Goal: Task Accomplishment & Management: Use online tool/utility

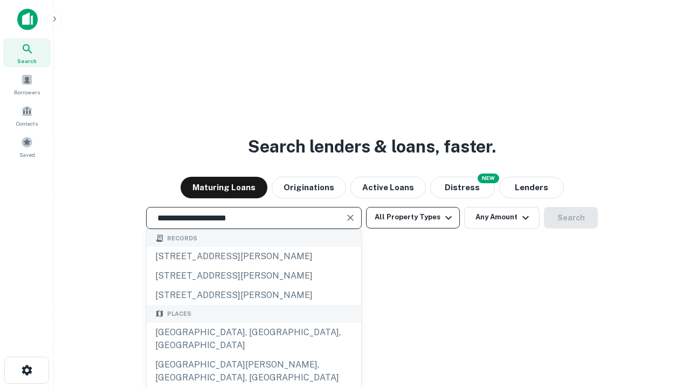
click at [253, 355] on div "[GEOGRAPHIC_DATA], [GEOGRAPHIC_DATA], [GEOGRAPHIC_DATA]" at bounding box center [254, 339] width 215 height 32
click at [413, 217] on button "All Property Types" at bounding box center [413, 218] width 94 height 22
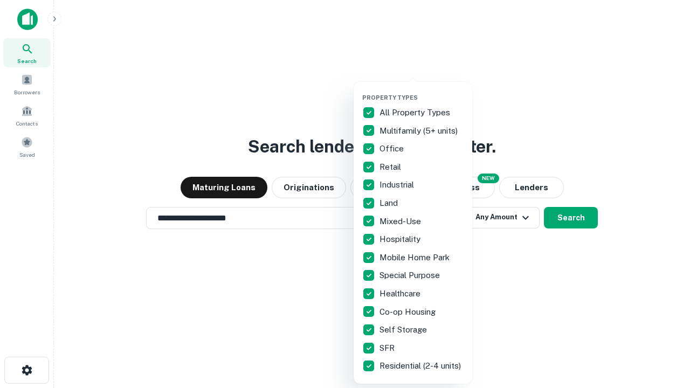
type input "**********"
click at [422, 91] on button "button" at bounding box center [421, 91] width 119 height 1
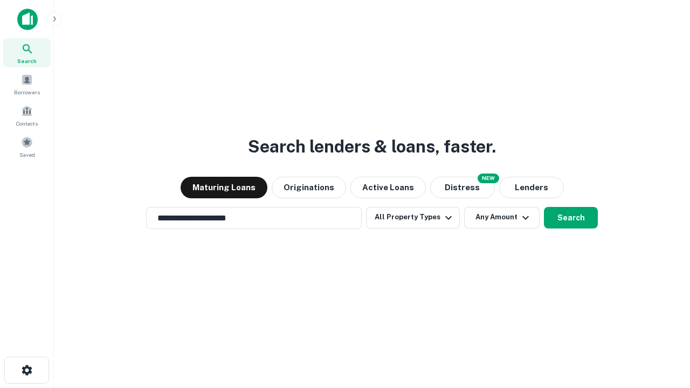
scroll to position [6, 130]
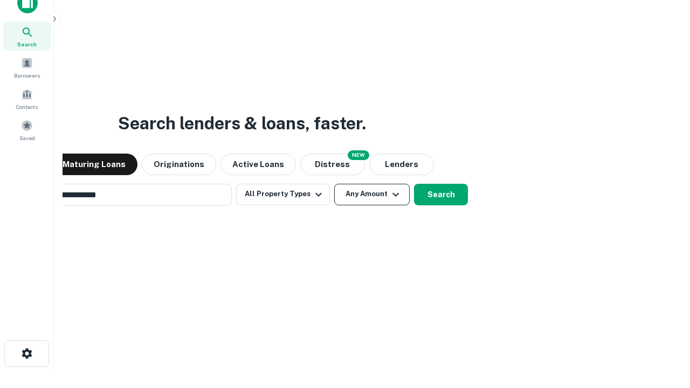
click at [334, 184] on button "Any Amount" at bounding box center [371, 195] width 75 height 22
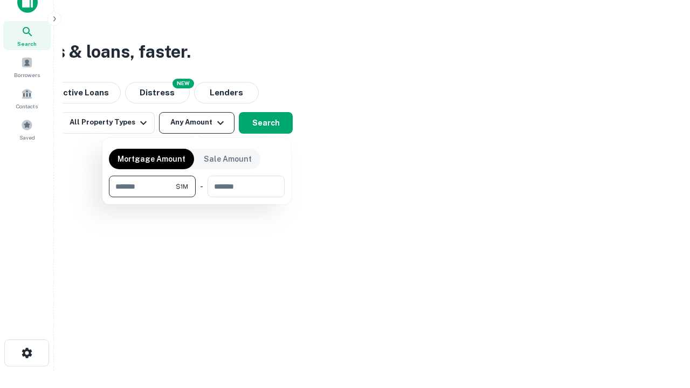
type input "*******"
click at [197, 197] on button "button" at bounding box center [197, 197] width 176 height 1
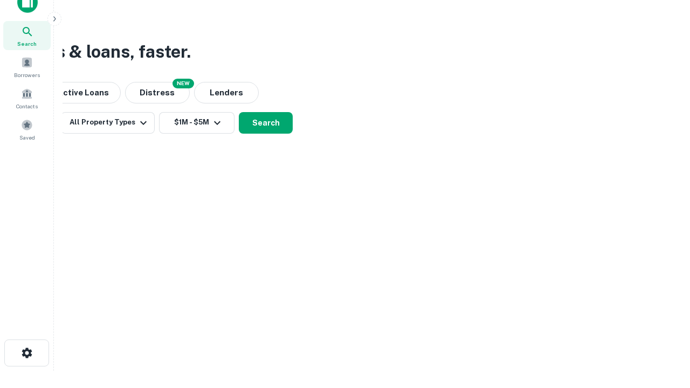
scroll to position [6, 199]
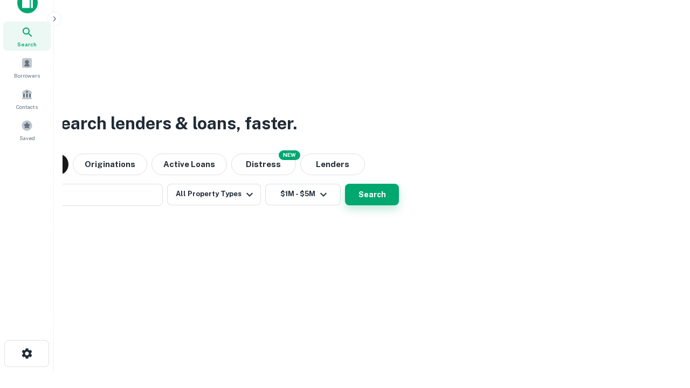
click at [345, 184] on button "Search" at bounding box center [372, 195] width 54 height 22
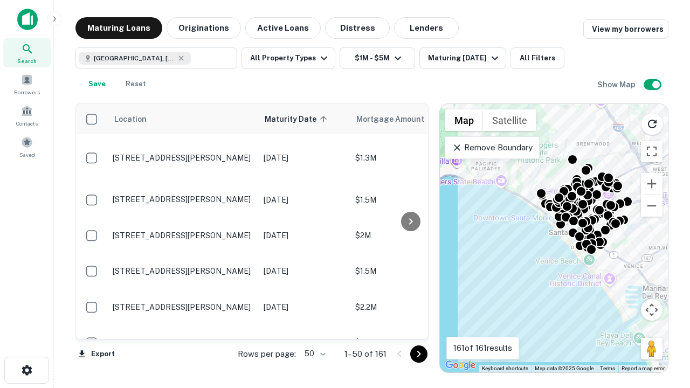
click at [313, 354] on body "Search Borrowers Contacts Saved Maturing Loans Originations Active Loans Distre…" at bounding box center [345, 194] width 690 height 388
click at [314, 327] on li "25" at bounding box center [313, 326] width 31 height 19
